Goal: Communication & Community: Answer question/provide support

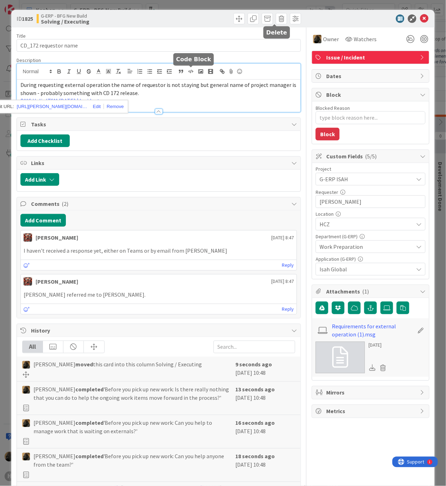
scroll to position [876, 0]
type textarea "x"
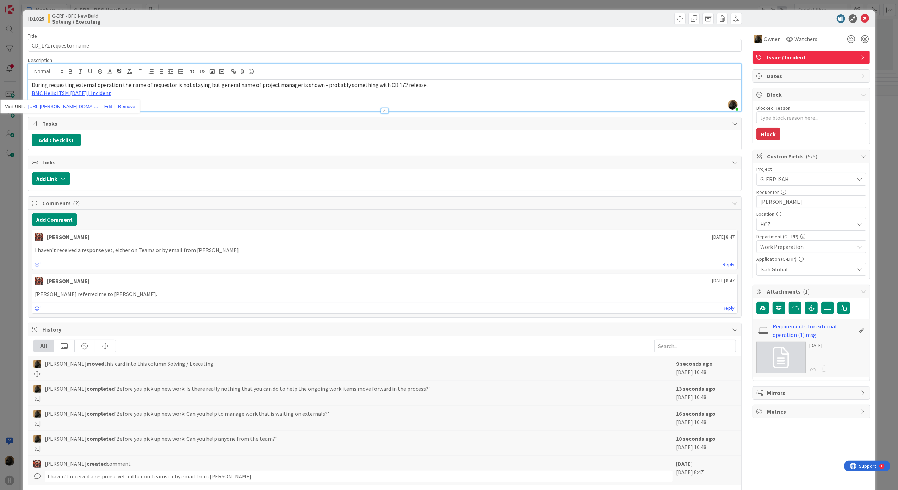
click at [168, 30] on div "Title 21 / 128 CD_172 requestor name Description [PERSON_NAME] just joined Duri…" at bounding box center [385, 273] width 714 height 493
click at [75, 224] on button "Add Comment" at bounding box center [54, 219] width 45 height 13
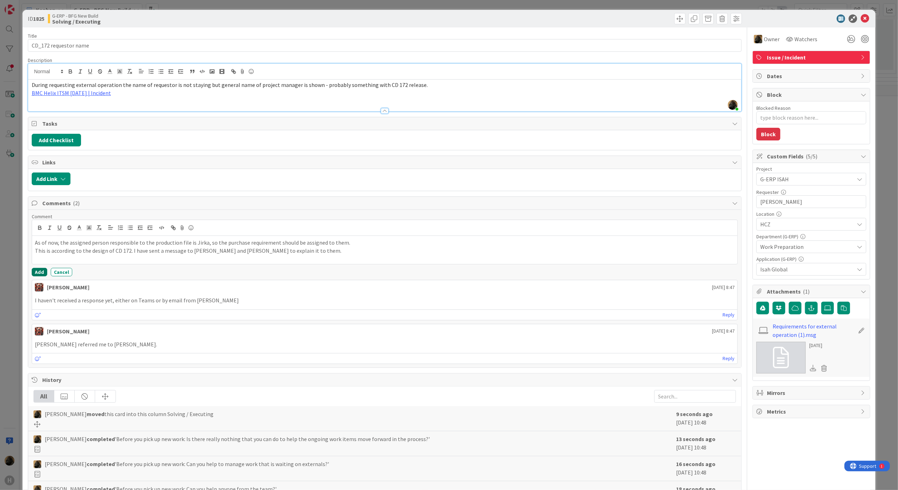
click at [36, 274] on button "Add" at bounding box center [40, 272] width 16 height 8
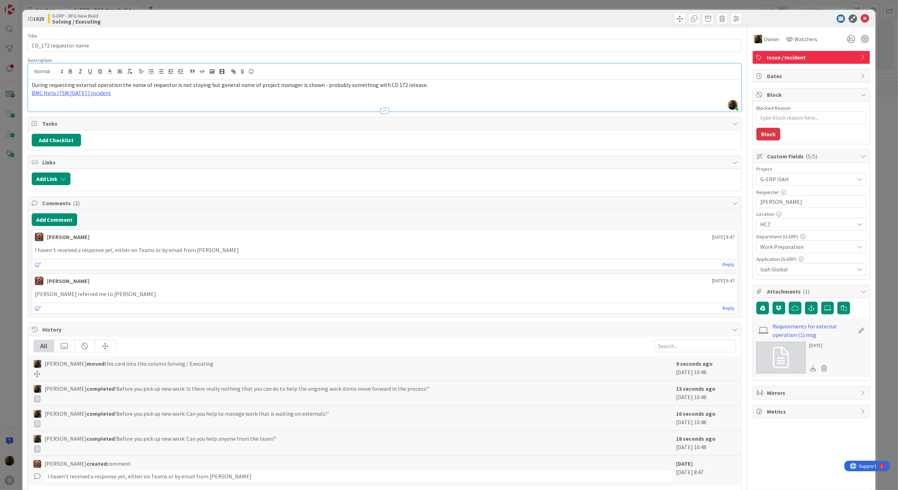
type textarea "x"
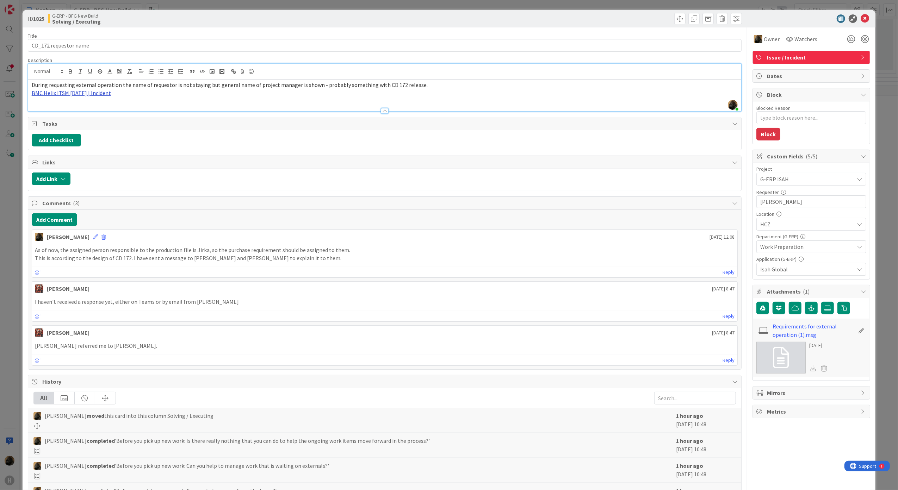
click at [70, 95] on link "BMC Helix ITSM [DATE] | Incident" at bounding box center [71, 92] width 79 height 7
click at [66, 109] on link "[URL][PERSON_NAME][DOMAIN_NAME]" at bounding box center [63, 106] width 70 height 9
drag, startPoint x: 222, startPoint y: 253, endPoint x: 309, endPoint y: 261, distance: 87.0
click at [222, 253] on p "As of now, the assigned person responsible to the production file is Jirka, so …" at bounding box center [385, 250] width 700 height 8
click at [93, 240] on icon at bounding box center [95, 237] width 5 height 5
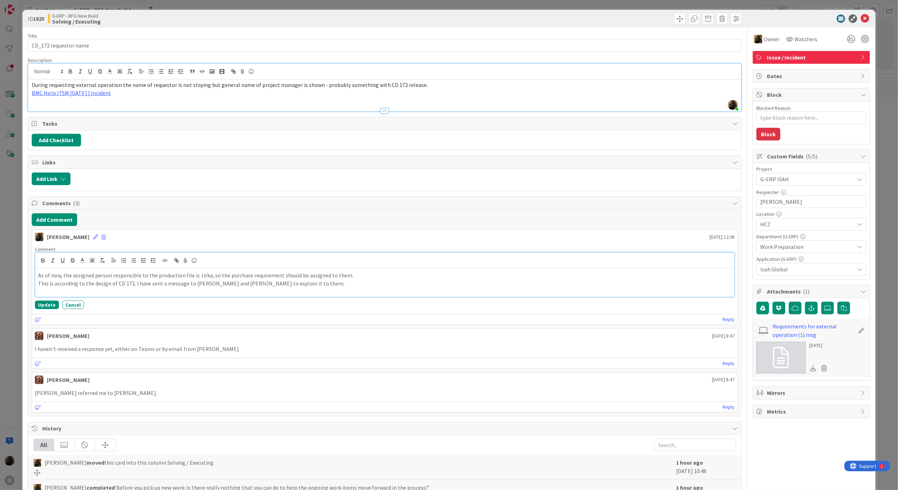
click at [237, 285] on p "This is according to the design of CD 172. I have sent a message to [PERSON_NAM…" at bounding box center [385, 284] width 694 height 8
click at [37, 308] on button "Update" at bounding box center [47, 305] width 24 height 8
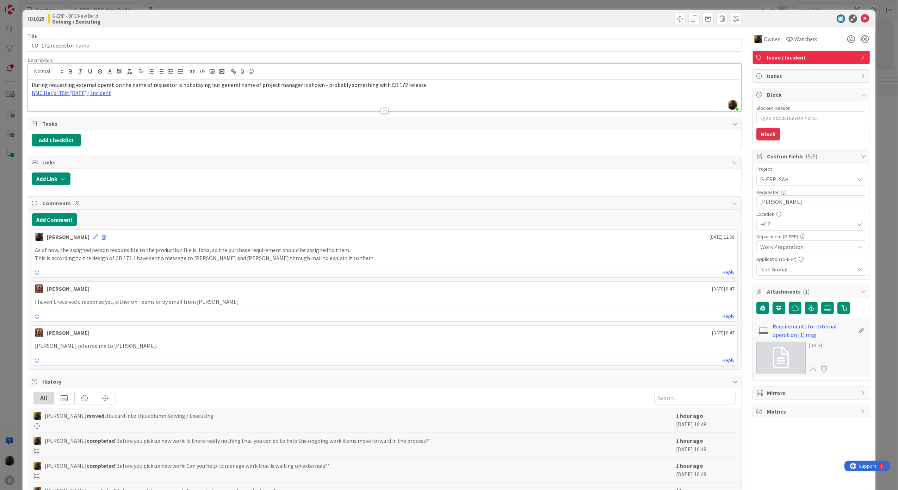
type textarea "x"
click at [446, 17] on icon at bounding box center [865, 18] width 8 height 8
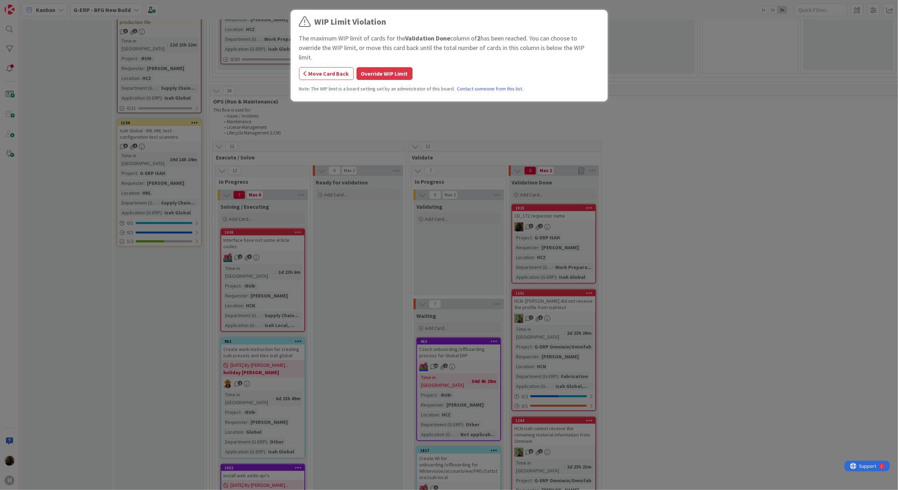
click at [387, 68] on button "Override WIP Limit" at bounding box center [385, 73] width 56 height 13
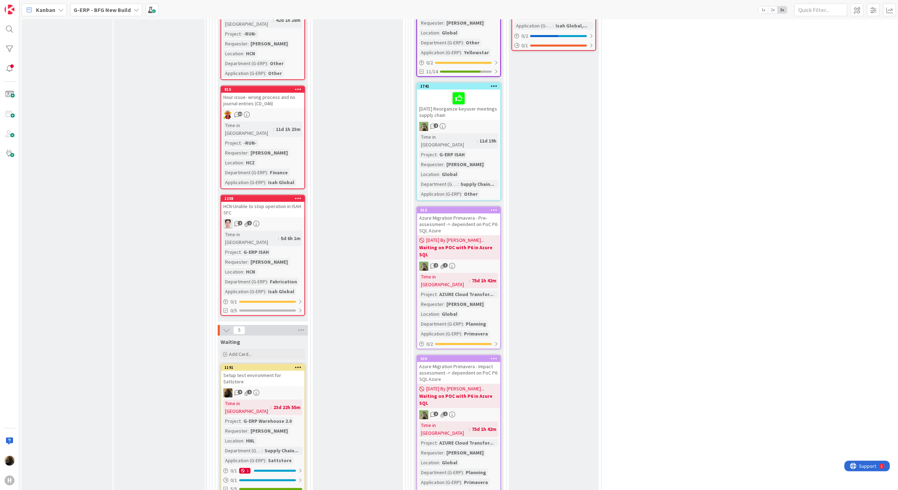
scroll to position [1628, 0]
